Goal: Task Accomplishment & Management: Manage account settings

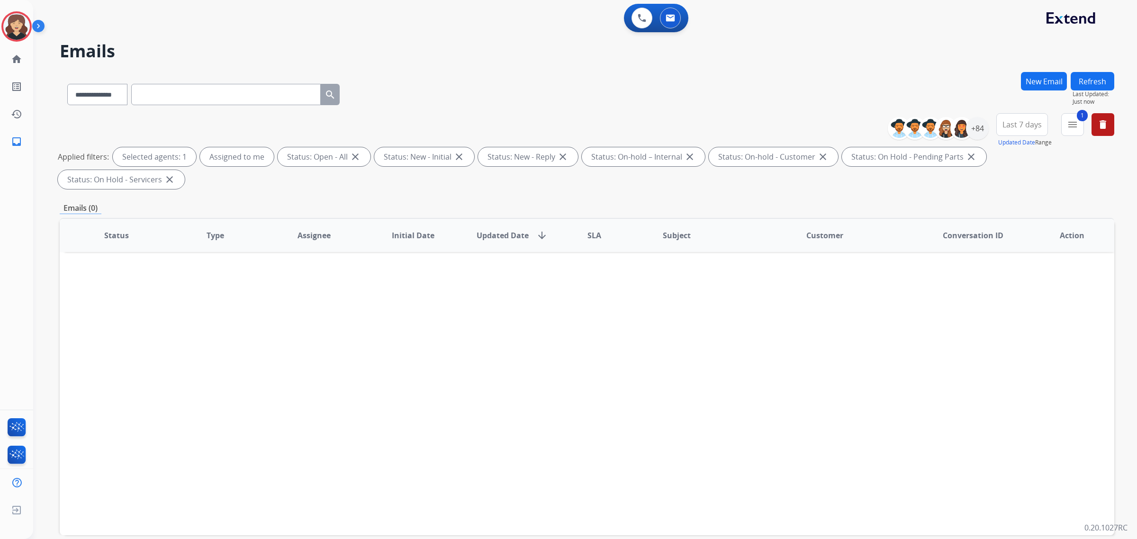
select select "**********"
click at [8, 61] on link "home Home" at bounding box center [16, 59] width 27 height 27
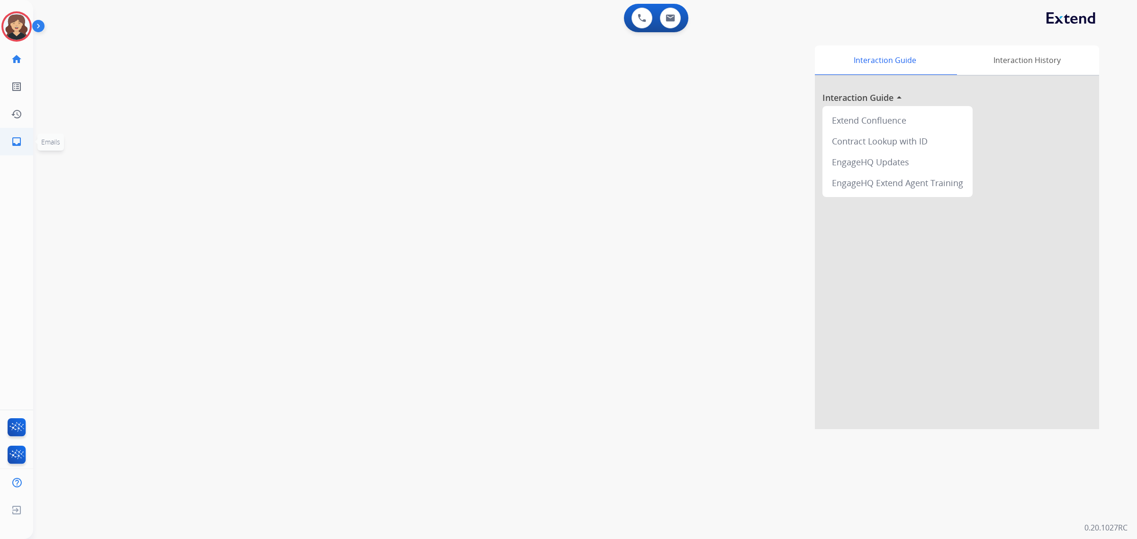
click at [19, 138] on mat-icon "inbox" at bounding box center [16, 141] width 11 height 11
select select "**********"
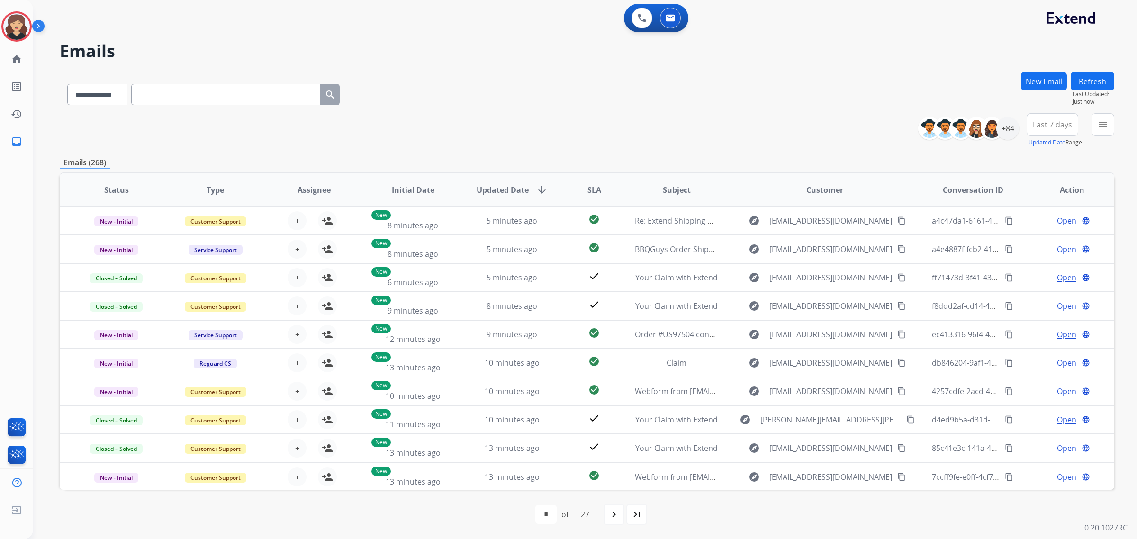
click at [1038, 124] on span "Last 7 days" at bounding box center [1052, 125] width 39 height 4
click at [1047, 242] on div "Last 90 days" at bounding box center [1049, 240] width 52 height 14
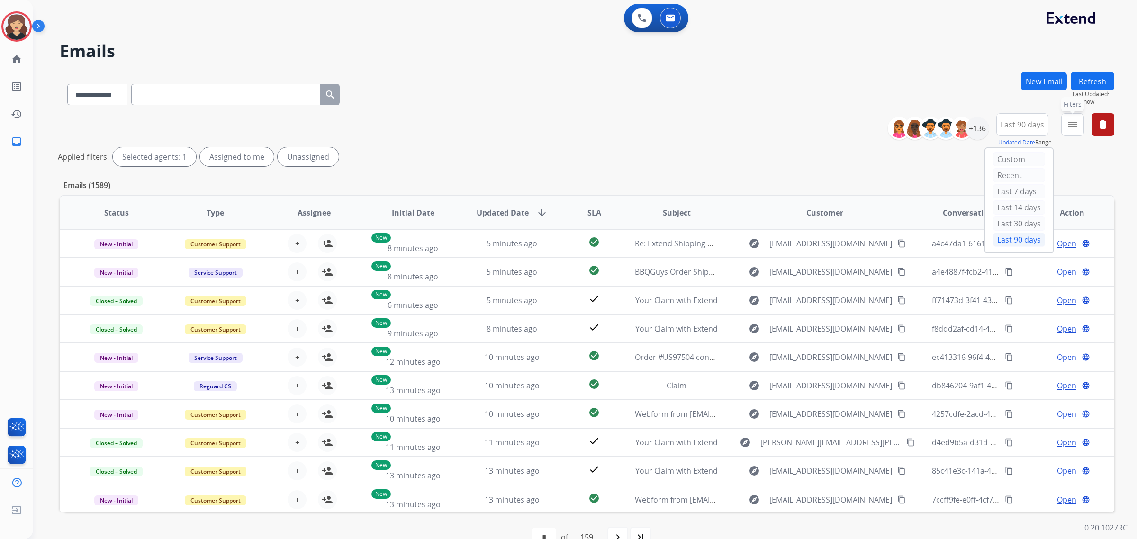
drag, startPoint x: 1070, startPoint y: 131, endPoint x: 1064, endPoint y: 145, distance: 15.5
click at [1070, 131] on button "menu Filters" at bounding box center [1072, 124] width 23 height 23
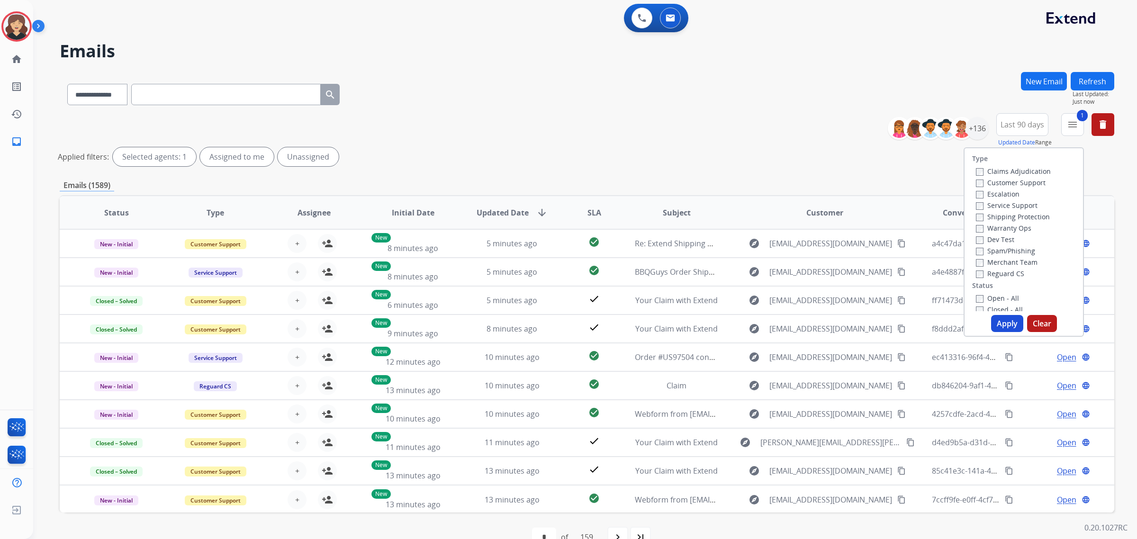
click at [1003, 327] on button "Apply" at bounding box center [1007, 323] width 32 height 17
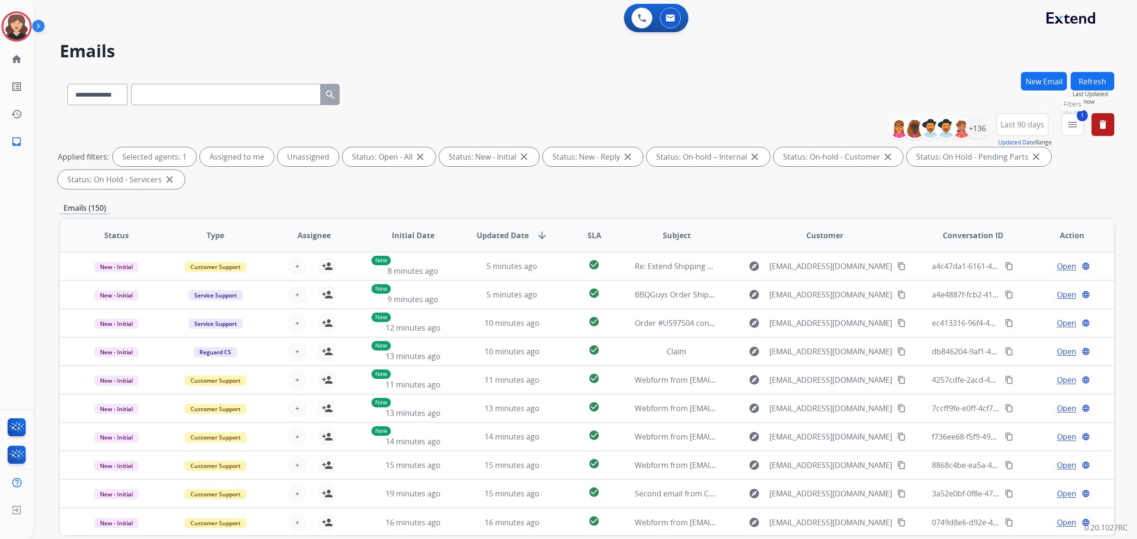
click at [1067, 127] on mat-icon "menu" at bounding box center [1072, 124] width 11 height 11
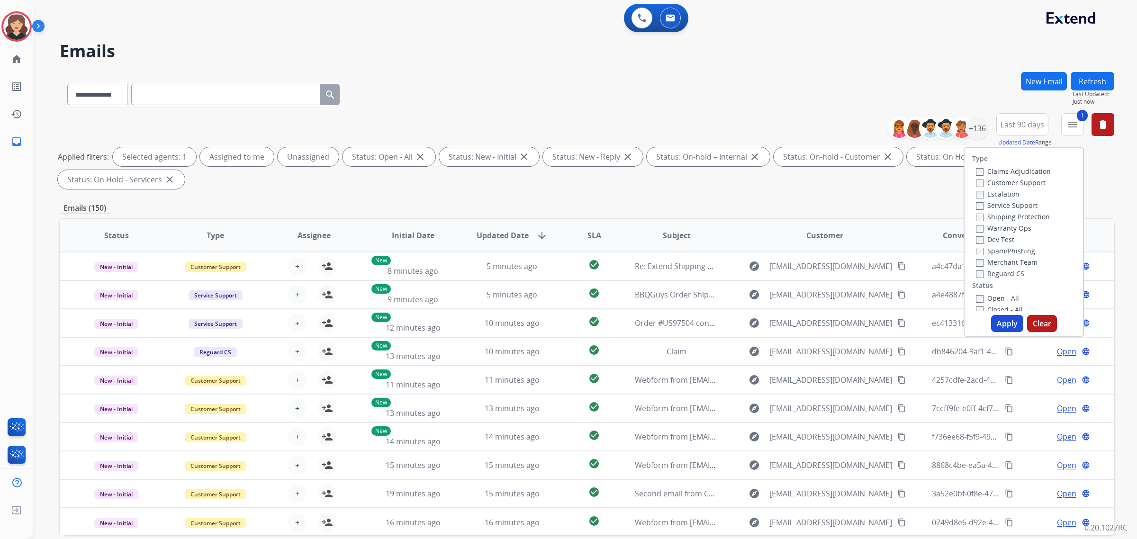
click at [976, 201] on label "Service Support" at bounding box center [1007, 205] width 62 height 9
drag, startPoint x: 998, startPoint y: 320, endPoint x: 1019, endPoint y: 316, distance: 21.4
click at [1000, 320] on button "Apply" at bounding box center [1007, 323] width 32 height 17
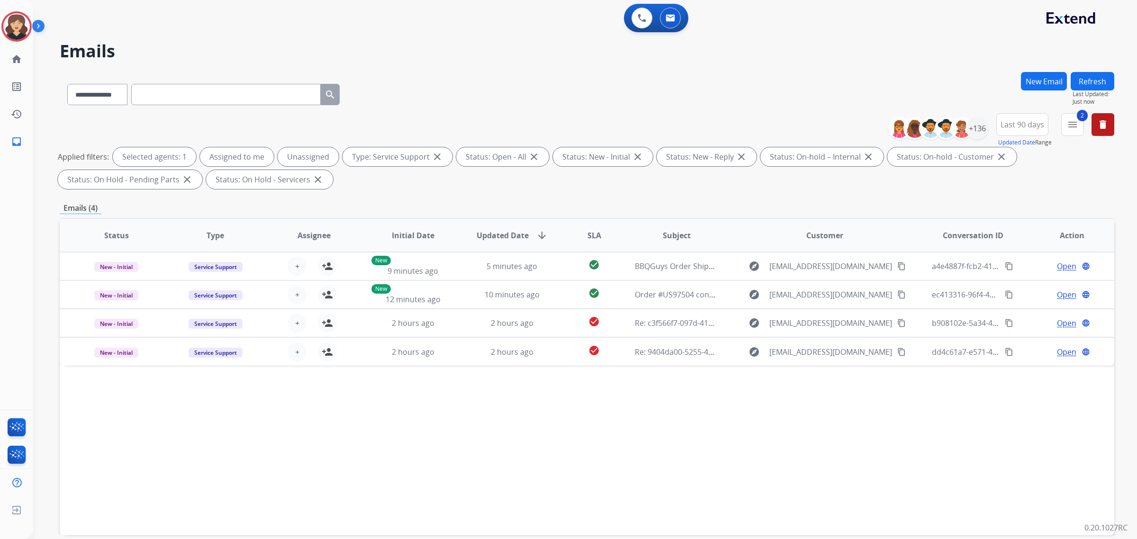
click at [867, 387] on div "Status Type Assignee Initial Date Updated Date arrow_downward SLA Subject Custo…" at bounding box center [587, 376] width 1055 height 317
click at [1066, 130] on button "2 menu Filters" at bounding box center [1072, 124] width 23 height 23
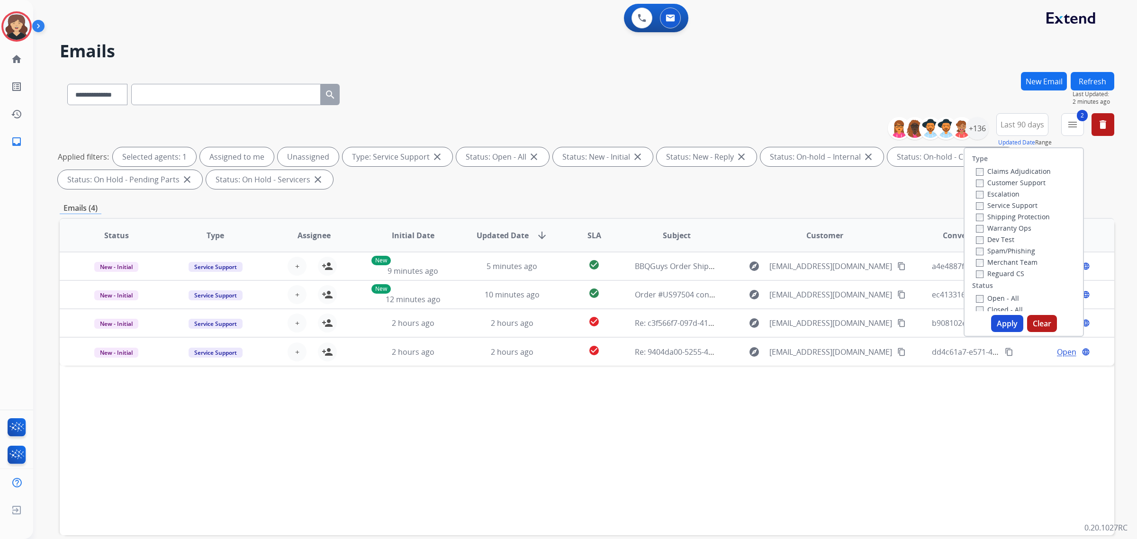
click at [977, 201] on label "Service Support" at bounding box center [1007, 205] width 62 height 9
click at [1007, 327] on button "Apply" at bounding box center [1007, 323] width 32 height 17
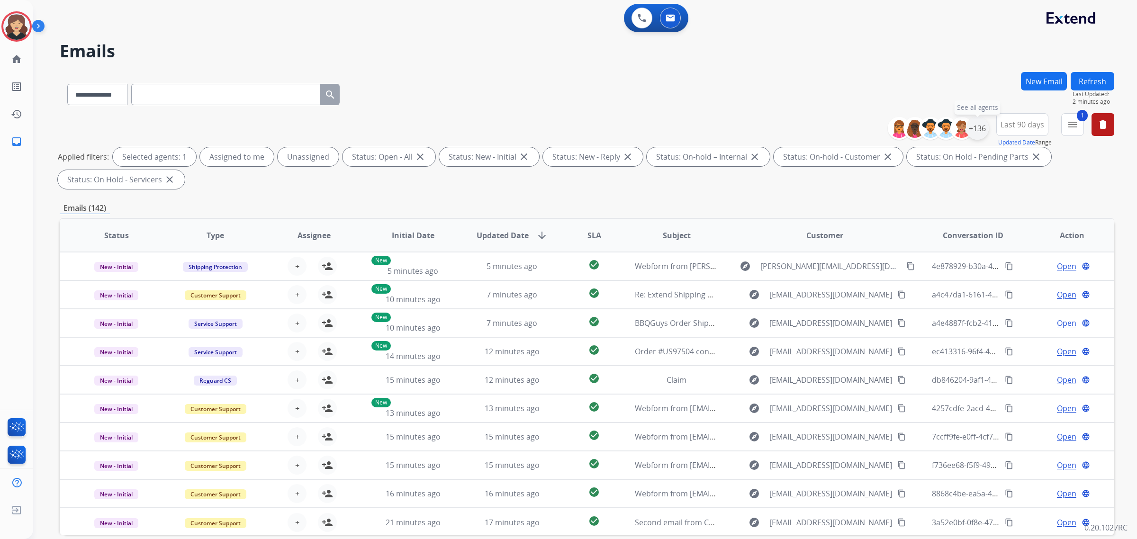
click at [976, 136] on div "+136" at bounding box center [977, 128] width 23 height 23
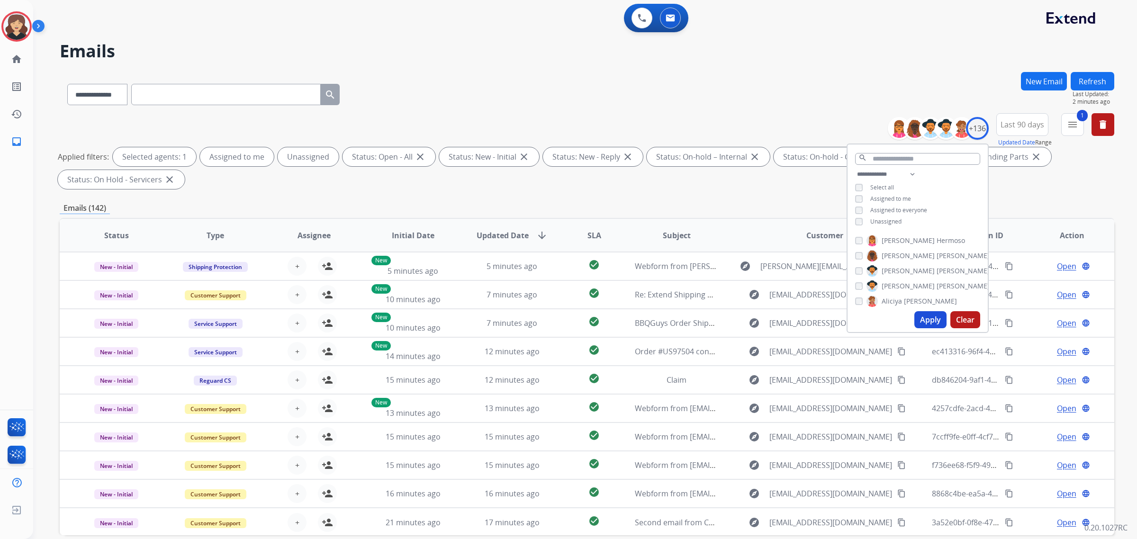
click at [867, 218] on div "Unassigned" at bounding box center [878, 222] width 46 height 8
click at [861, 222] on div "Unassigned" at bounding box center [878, 222] width 46 height 8
click at [935, 315] on button "Apply" at bounding box center [930, 319] width 32 height 17
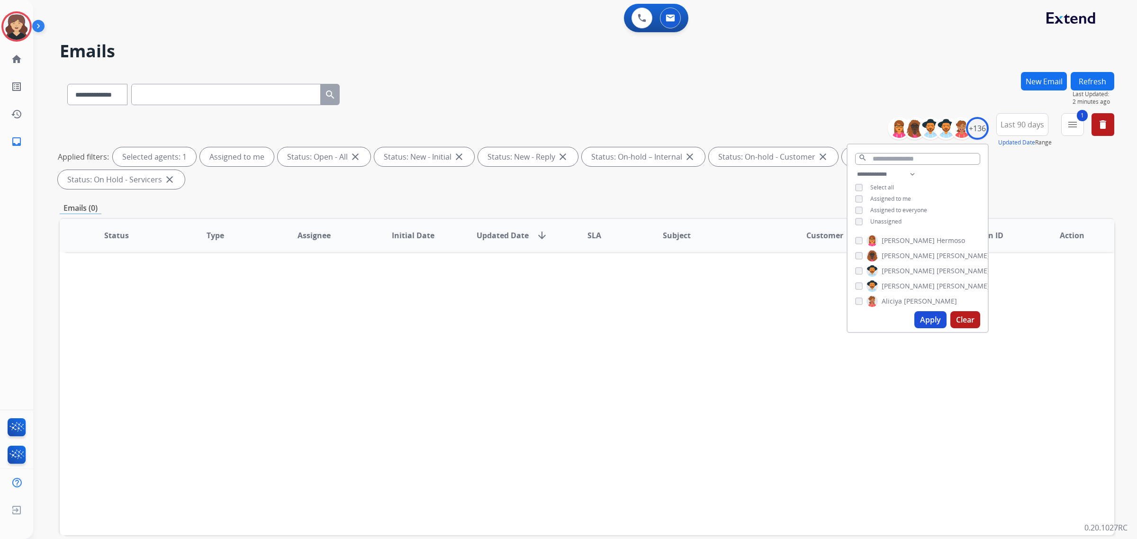
click at [478, 330] on div "Status Type Assignee Initial Date Updated Date arrow_downward SLA Subject Custo…" at bounding box center [587, 376] width 1055 height 317
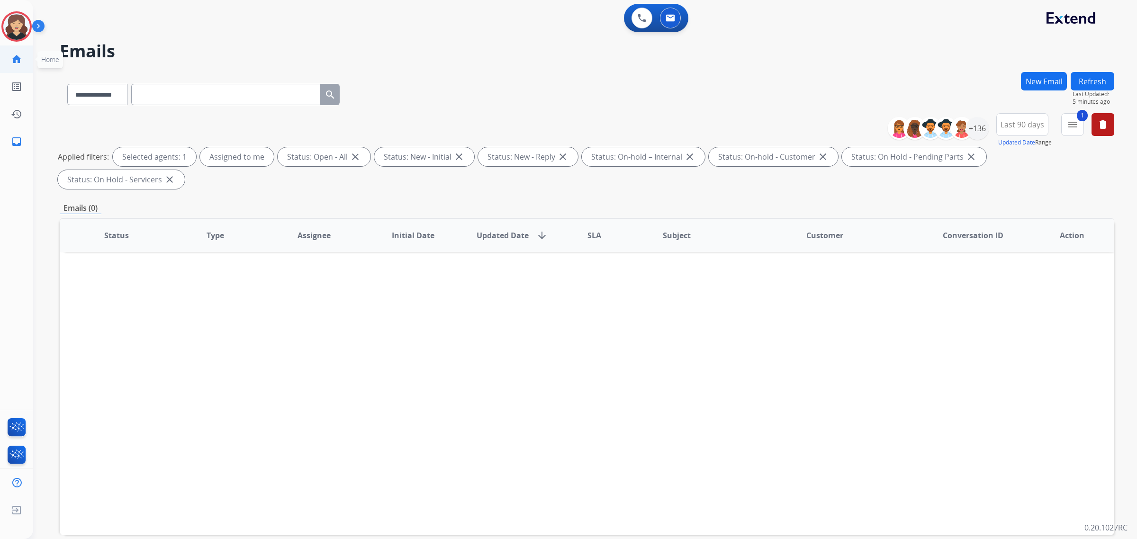
click at [18, 56] on mat-icon "home" at bounding box center [16, 59] width 11 height 11
